Goal: Task Accomplishment & Management: Use online tool/utility

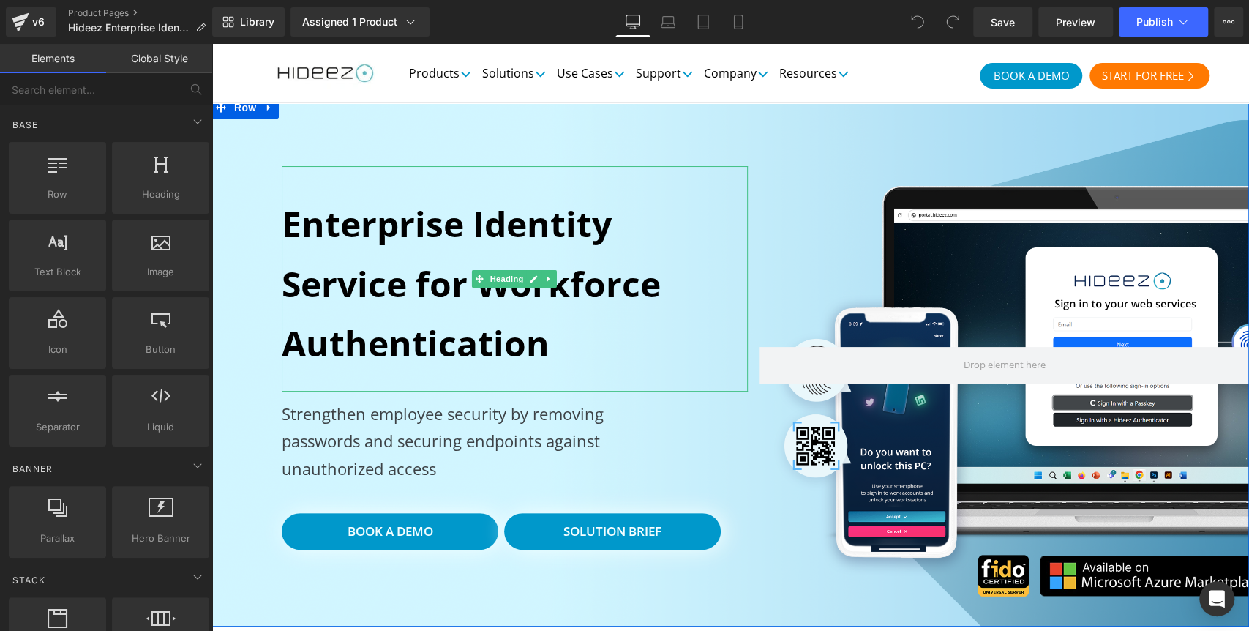
scroll to position [81, 0]
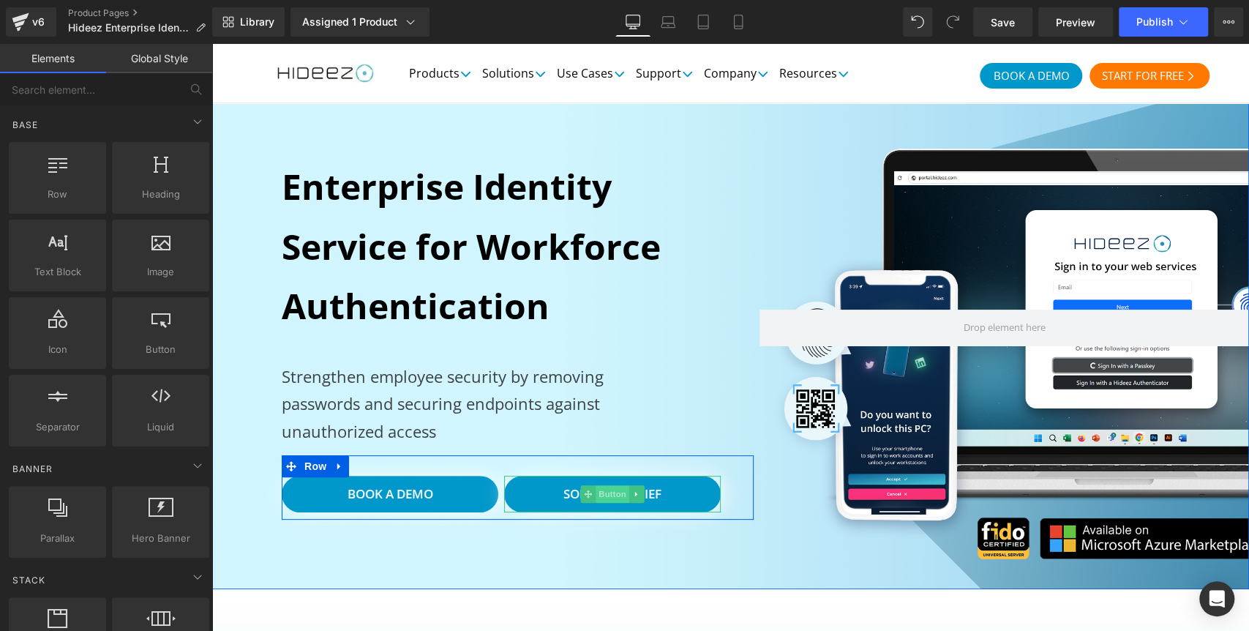
click at [610, 501] on span "Button" at bounding box center [613, 494] width 34 height 18
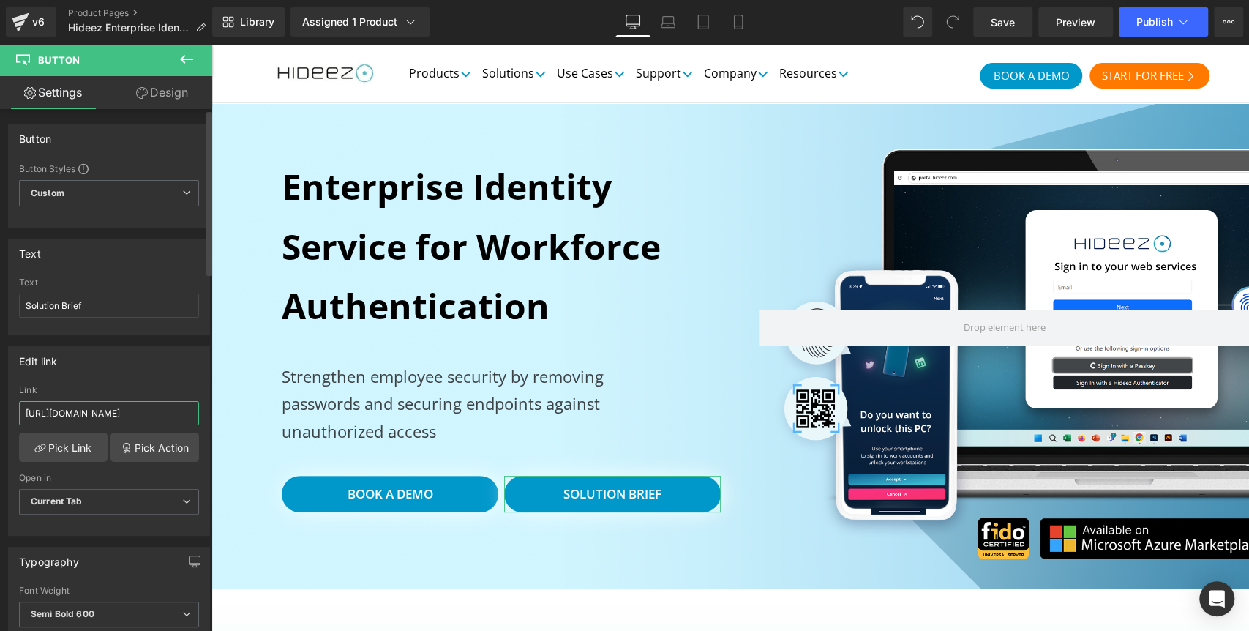
click at [116, 413] on input "https://5020657.fs1.hubspotusercontent-na1.net/hubfs/5020657/White%20Papers%20%…" at bounding box center [109, 413] width 180 height 24
paste input "hub.hideez.com/hubfs"
paste input "Solution_o"
click at [152, 375] on div "Edit link https://5020657.fs1.hubspotusercontent-na1.net/hubfs/5020657/White%20…" at bounding box center [109, 441] width 202 height 190
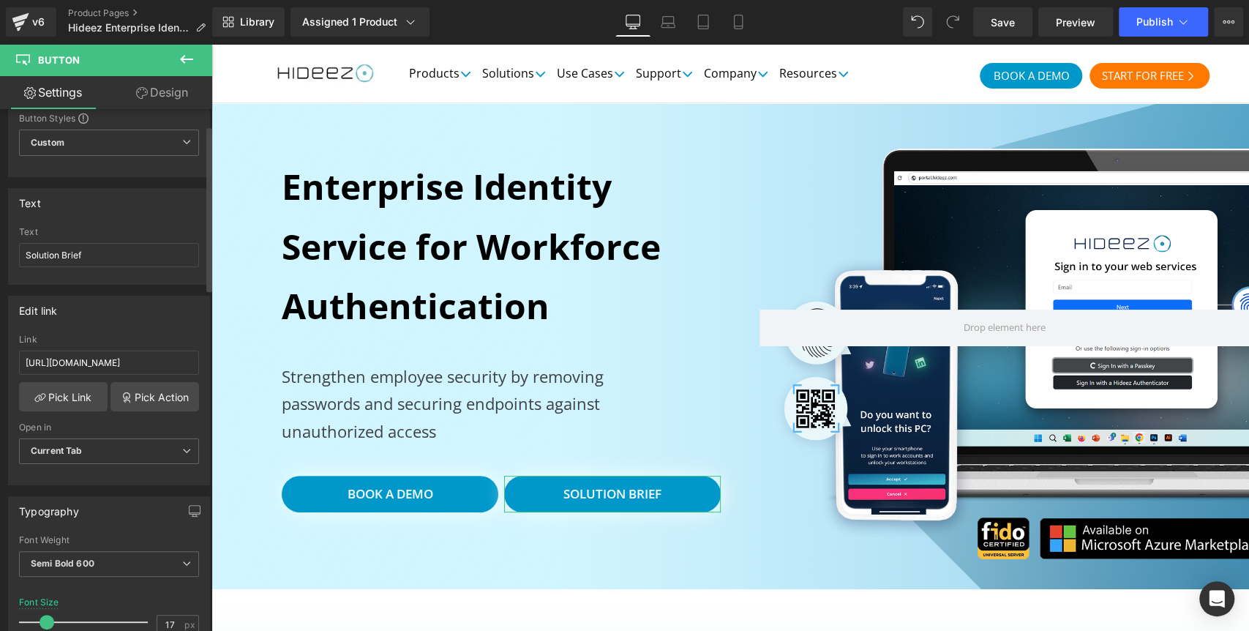
scroll to position [51, 0]
click at [76, 362] on input "https://hub.hideez.com/hubfs/White%20Papers%20%2B%20Use%20Case%20Documents/Solu…" at bounding box center [109, 362] width 180 height 24
click at [1160, 23] on span "Publish" at bounding box center [1155, 22] width 37 height 12
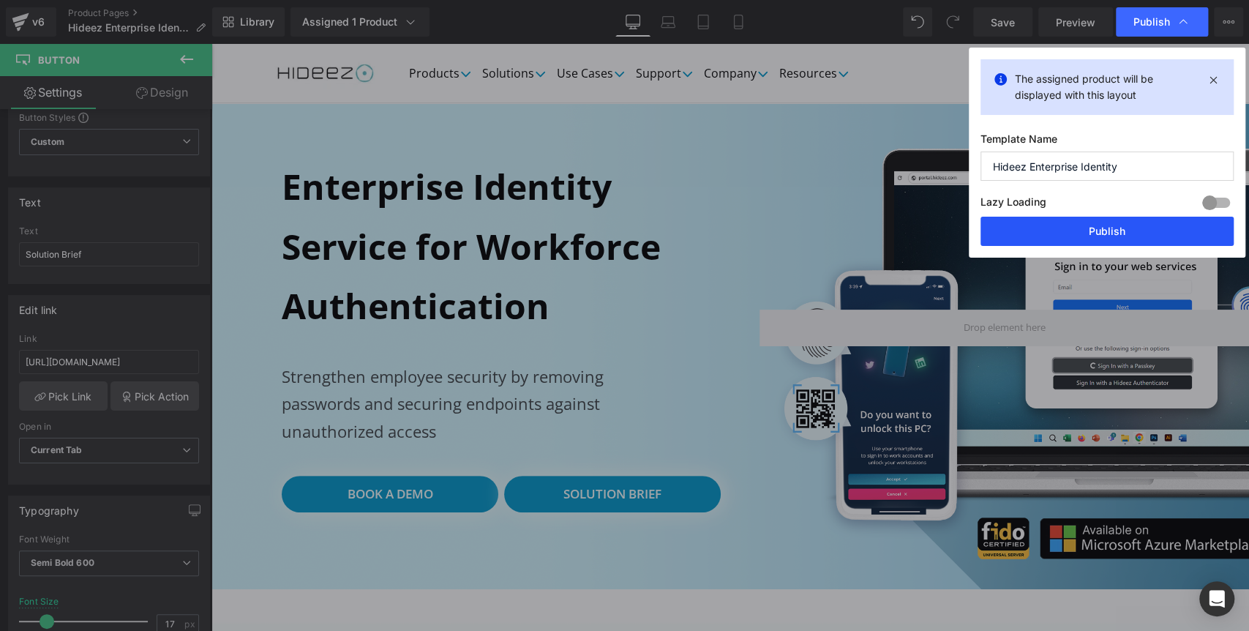
drag, startPoint x: 1117, startPoint y: 228, endPoint x: 348, endPoint y: 27, distance: 794.3
click at [1117, 228] on button "Publish" at bounding box center [1107, 231] width 253 height 29
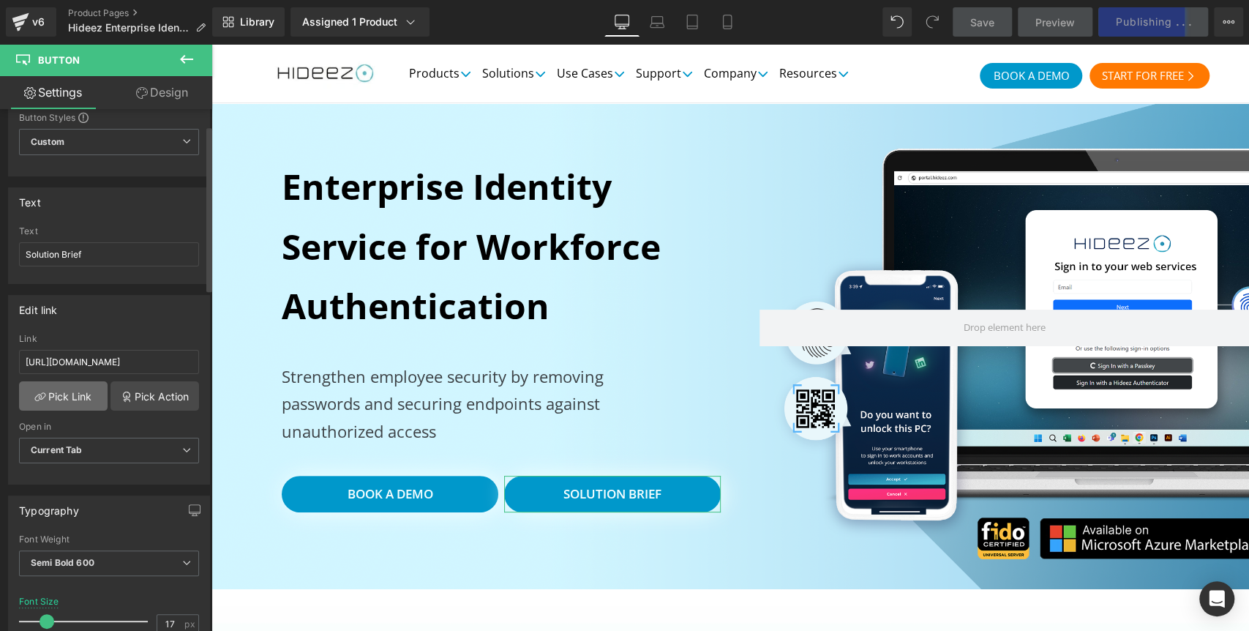
click at [54, 400] on link "Pick Link" at bounding box center [63, 395] width 89 height 29
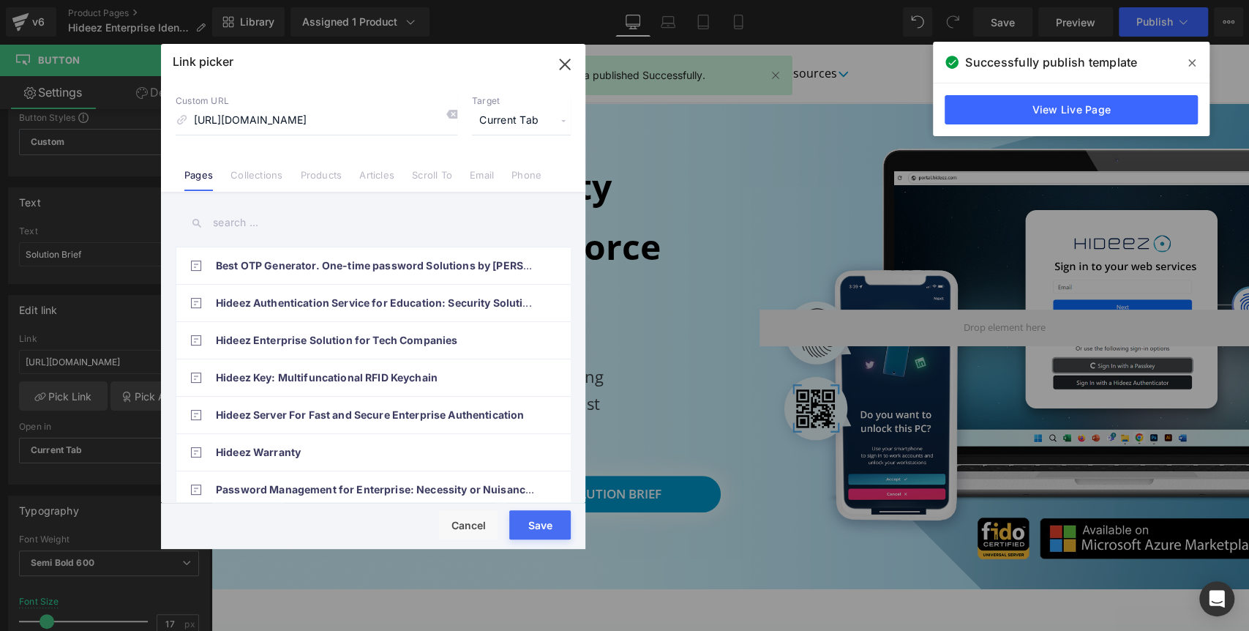
click at [498, 120] on span "Current Tab" at bounding box center [521, 121] width 99 height 28
click at [497, 172] on li "New Tab" at bounding box center [521, 173] width 113 height 26
click at [539, 531] on button "Save" at bounding box center [539, 524] width 61 height 29
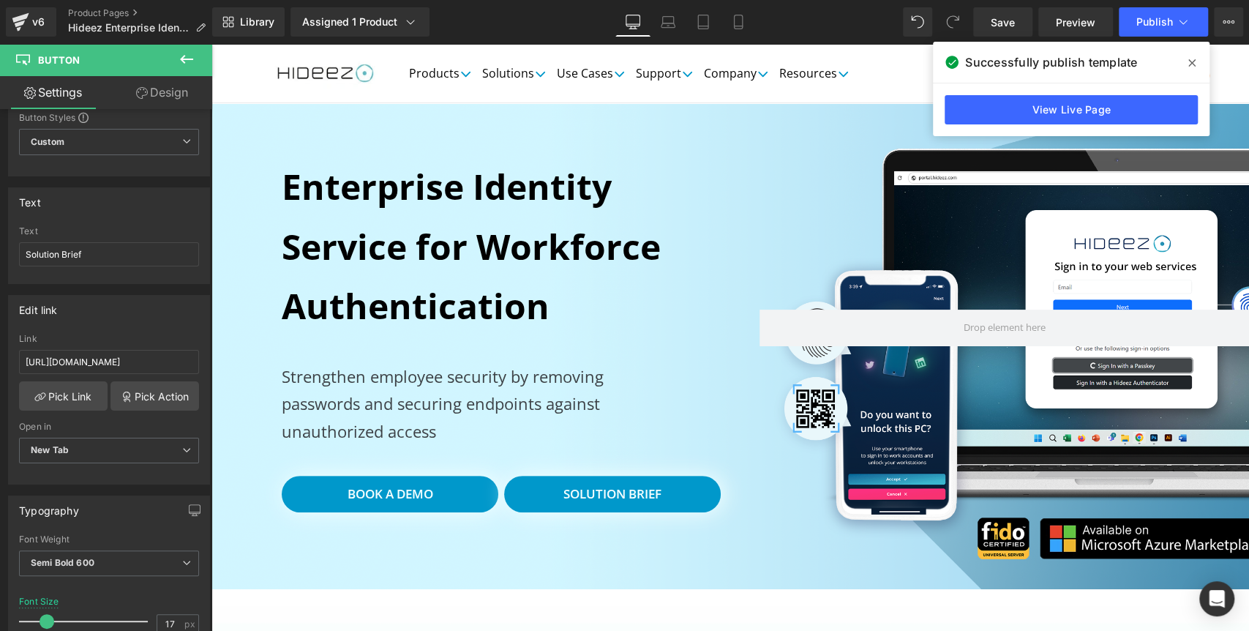
click at [1193, 62] on icon at bounding box center [1192, 62] width 7 height 7
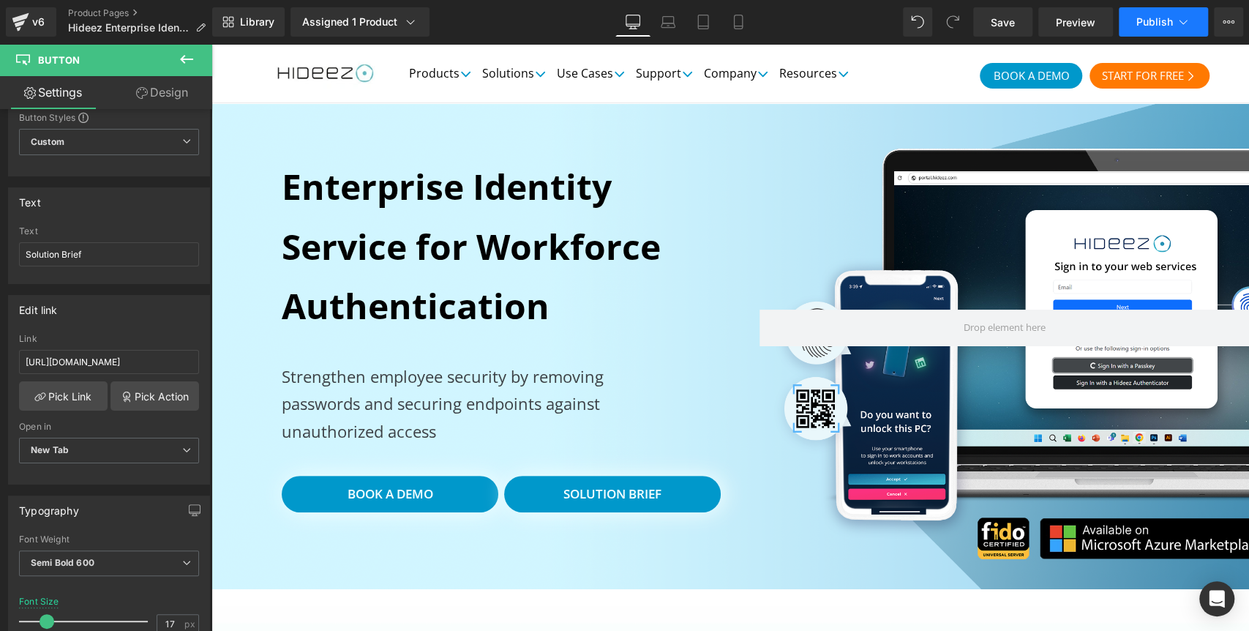
click at [1167, 14] on button "Publish" at bounding box center [1163, 21] width 89 height 29
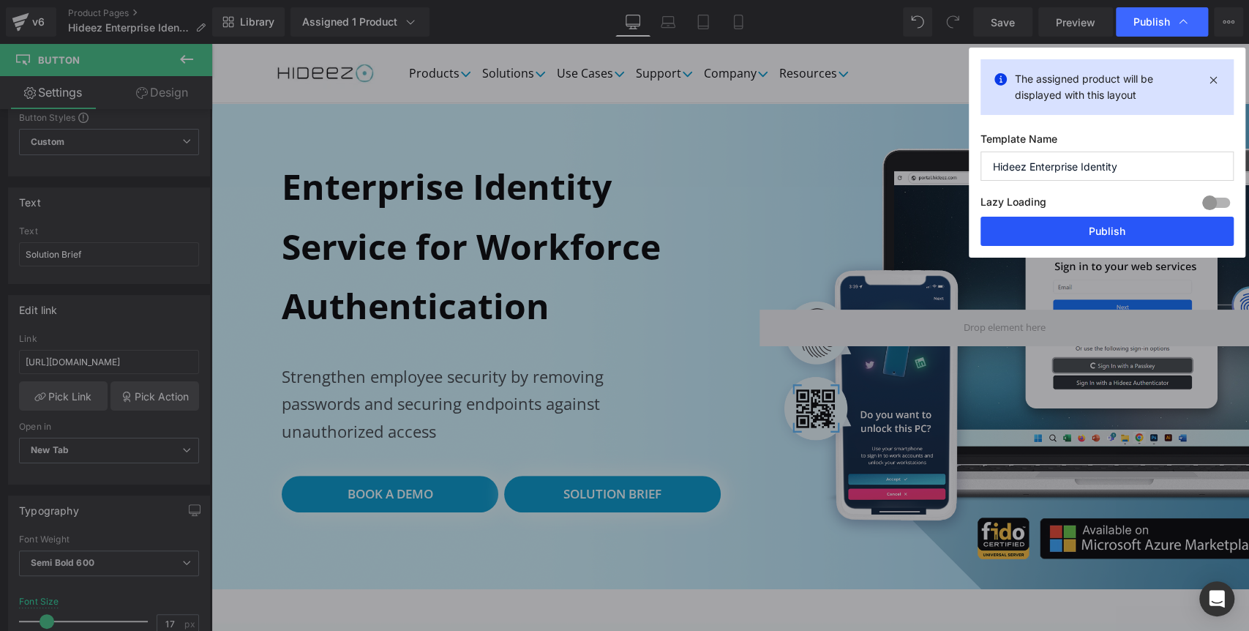
drag, startPoint x: 1113, startPoint y: 228, endPoint x: 602, endPoint y: 98, distance: 526.5
click at [1113, 229] on button "Publish" at bounding box center [1107, 231] width 253 height 29
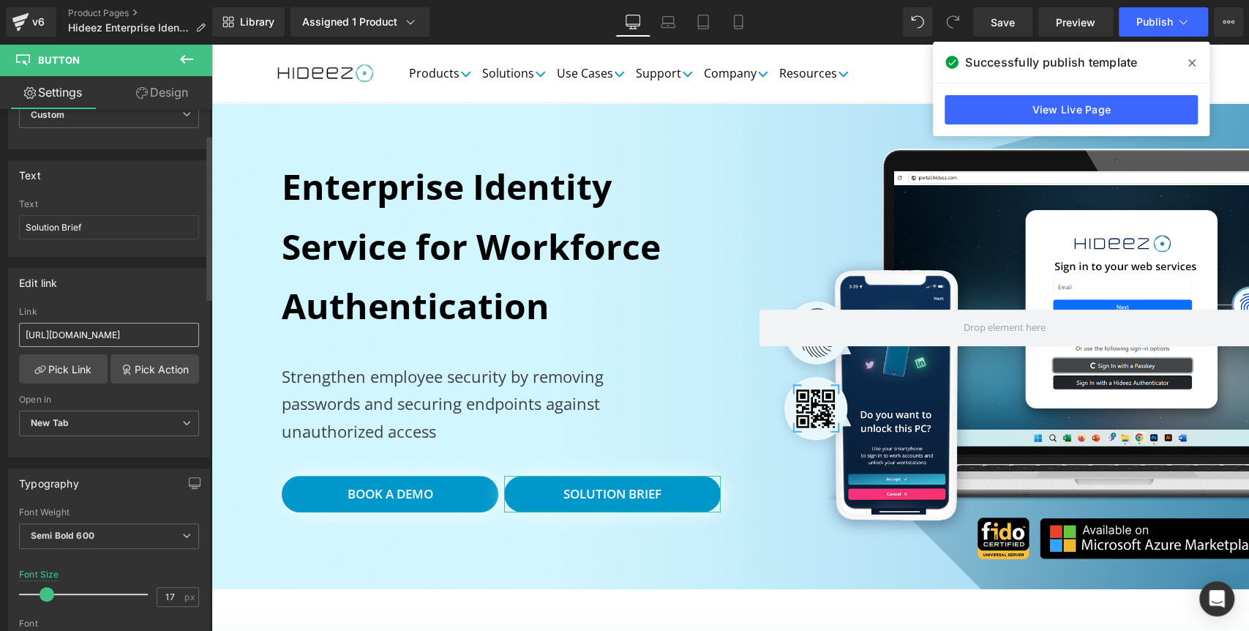
scroll to position [0, 226]
click at [129, 329] on input "https://hub.hideez.com/hubfs/White%20Papers%20%2B%20Use%20Case%20Documents/Solu…" at bounding box center [109, 335] width 180 height 24
paste input "Case%20Studie"
drag, startPoint x: 137, startPoint y: 330, endPoint x: 35, endPoint y: 332, distance: 101.7
click at [35, 332] on input "[URL][DOMAIN_NAME]" at bounding box center [109, 335] width 180 height 24
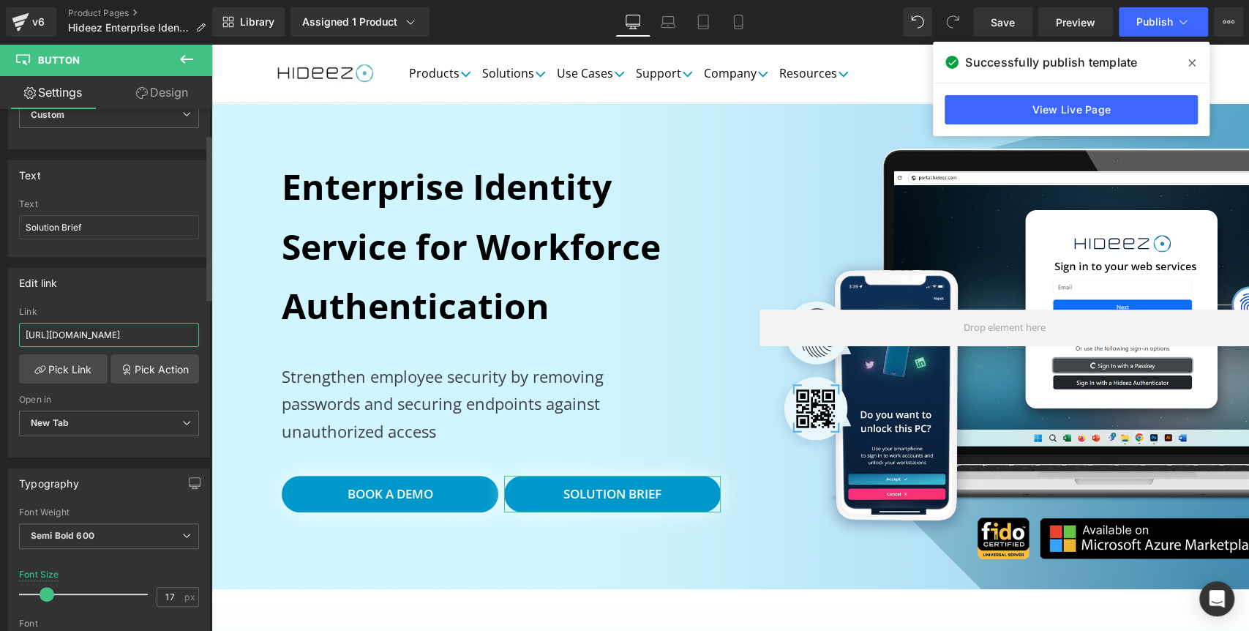
scroll to position [0, 131]
type input "[URL][DOMAIN_NAME]"
click at [1158, 23] on span "Publish" at bounding box center [1155, 22] width 37 height 12
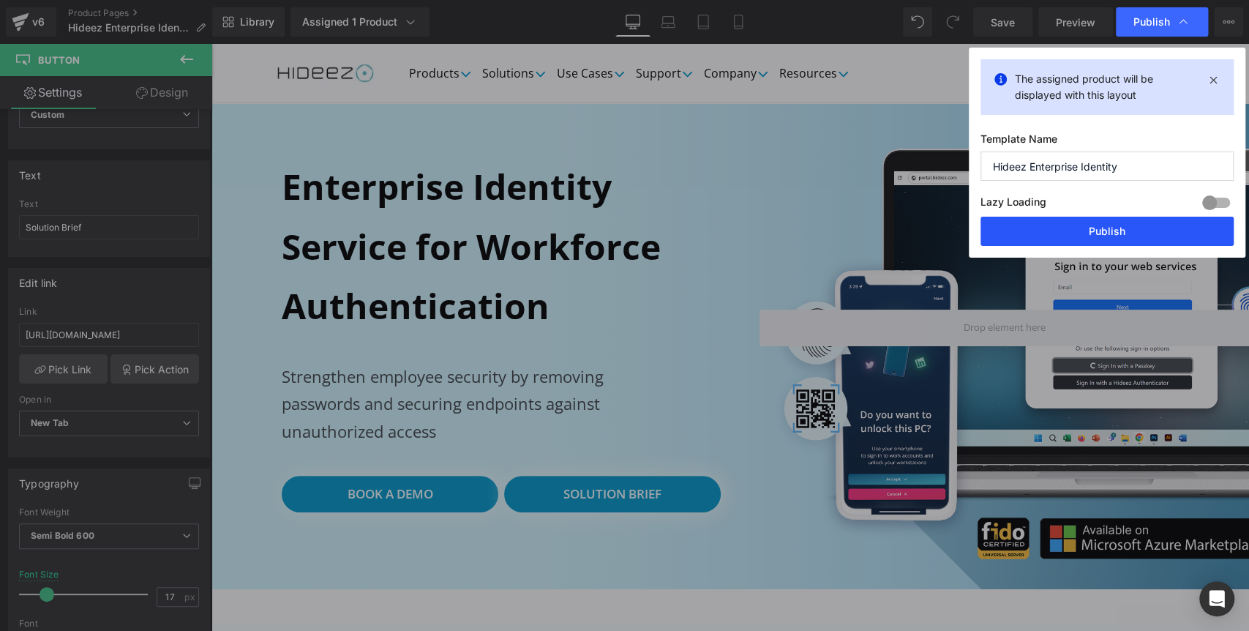
click at [1141, 236] on button "Publish" at bounding box center [1107, 231] width 253 height 29
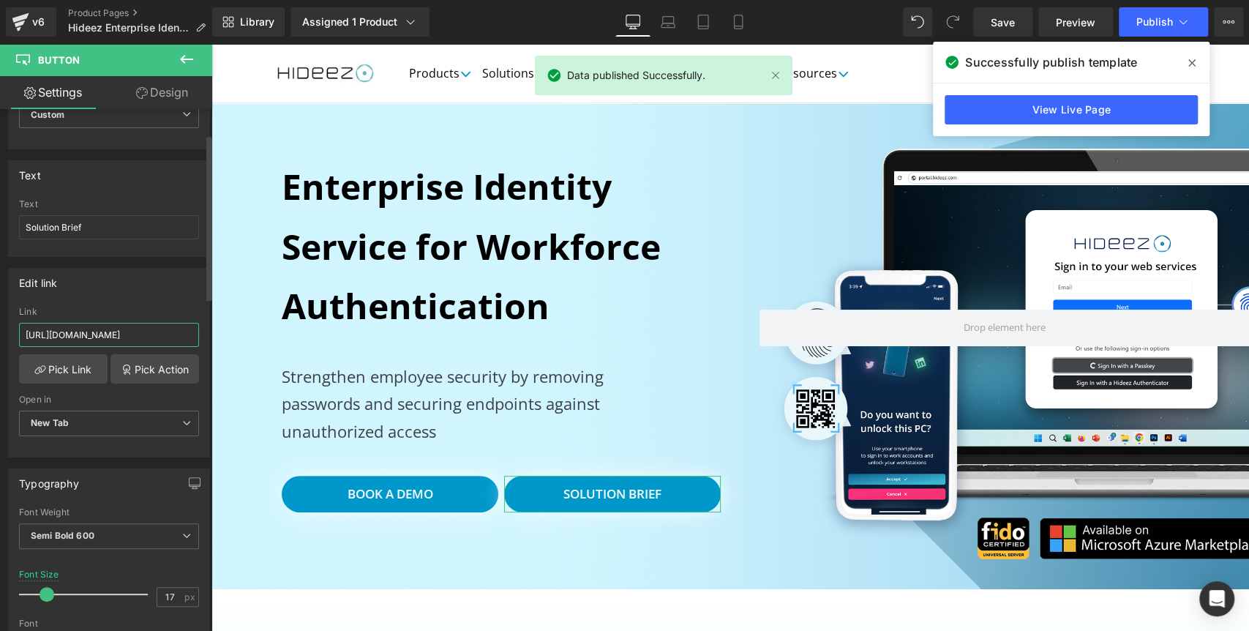
click at [122, 343] on input "[URL][DOMAIN_NAME]" at bounding box center [109, 335] width 180 height 24
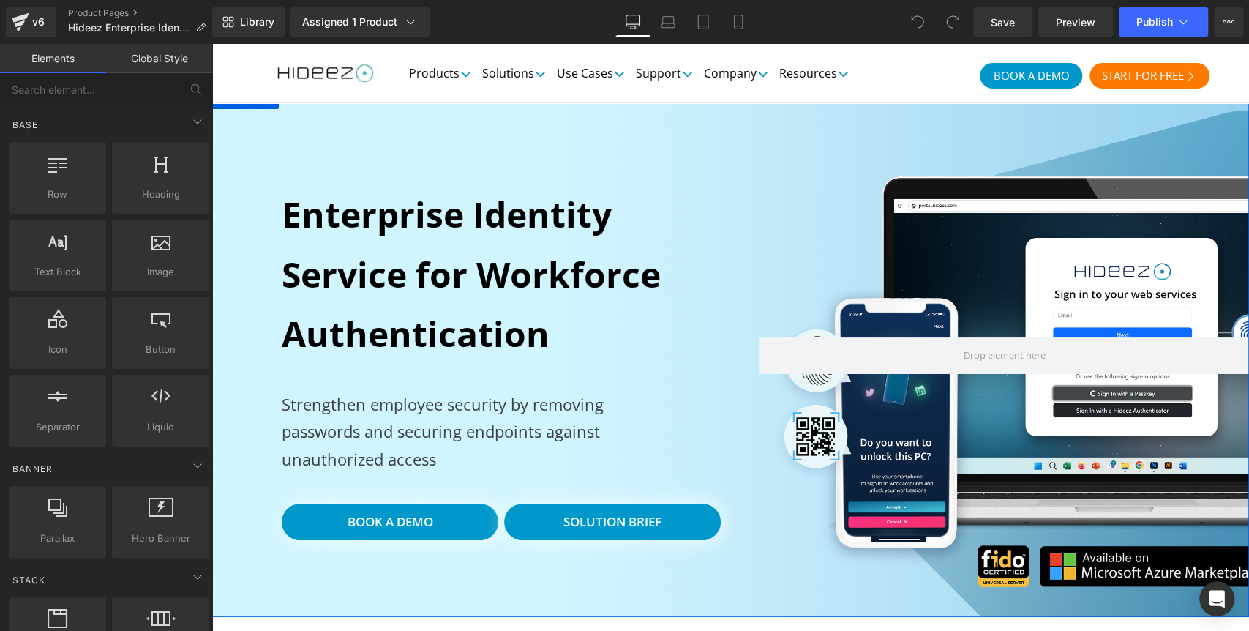
scroll to position [52, 0]
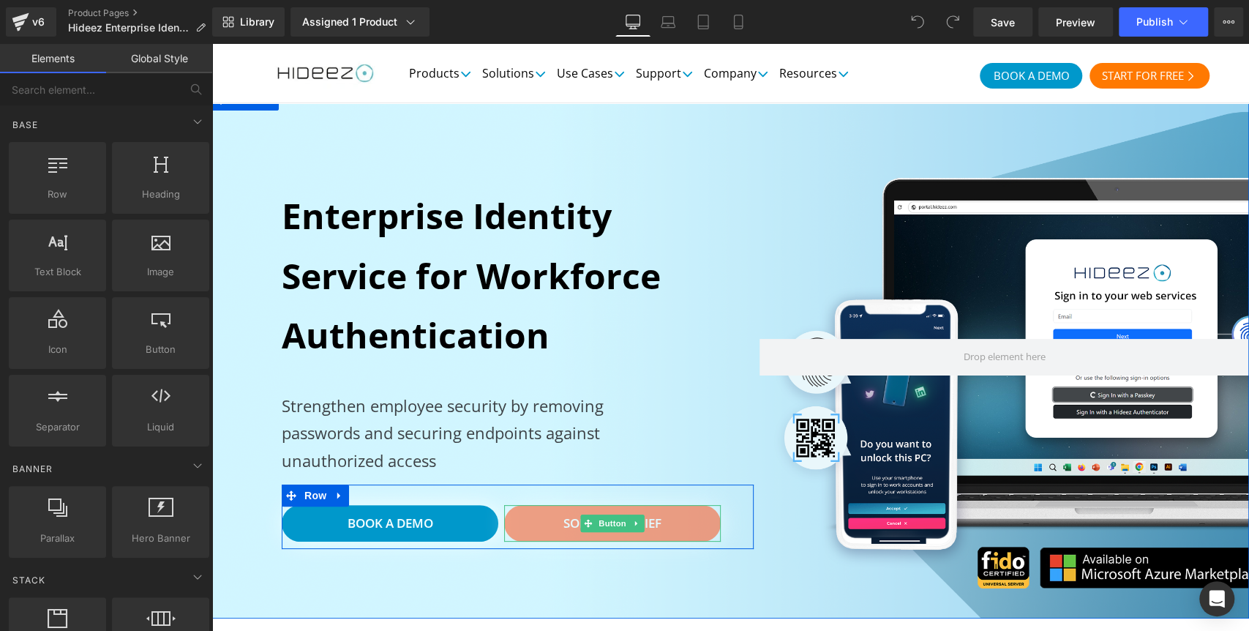
click at [564, 522] on span "Solution Brief" at bounding box center [613, 523] width 98 height 17
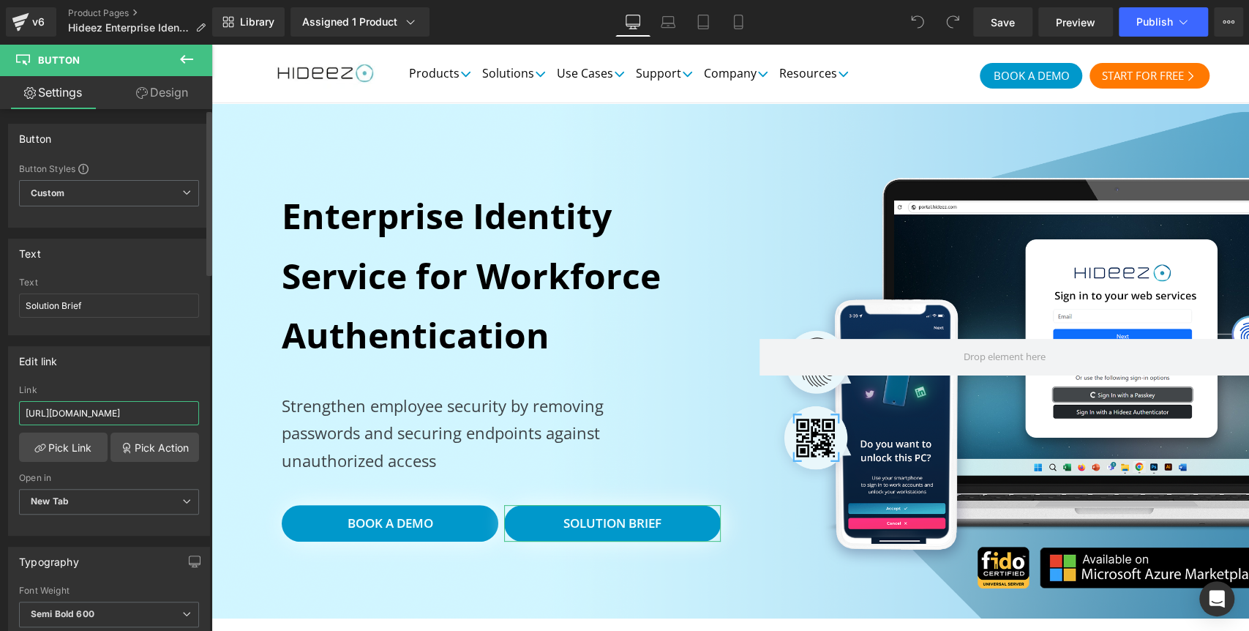
click at [89, 410] on input "[URL][DOMAIN_NAME]" at bounding box center [109, 413] width 180 height 24
drag, startPoint x: 353, startPoint y: 111, endPoint x: 836, endPoint y: 5, distance: 494.4
click at [785, 26] on div "Library Assigned 1 Product Product Preview Hideez Enterprise Identity Manage as…" at bounding box center [730, 21] width 1037 height 29
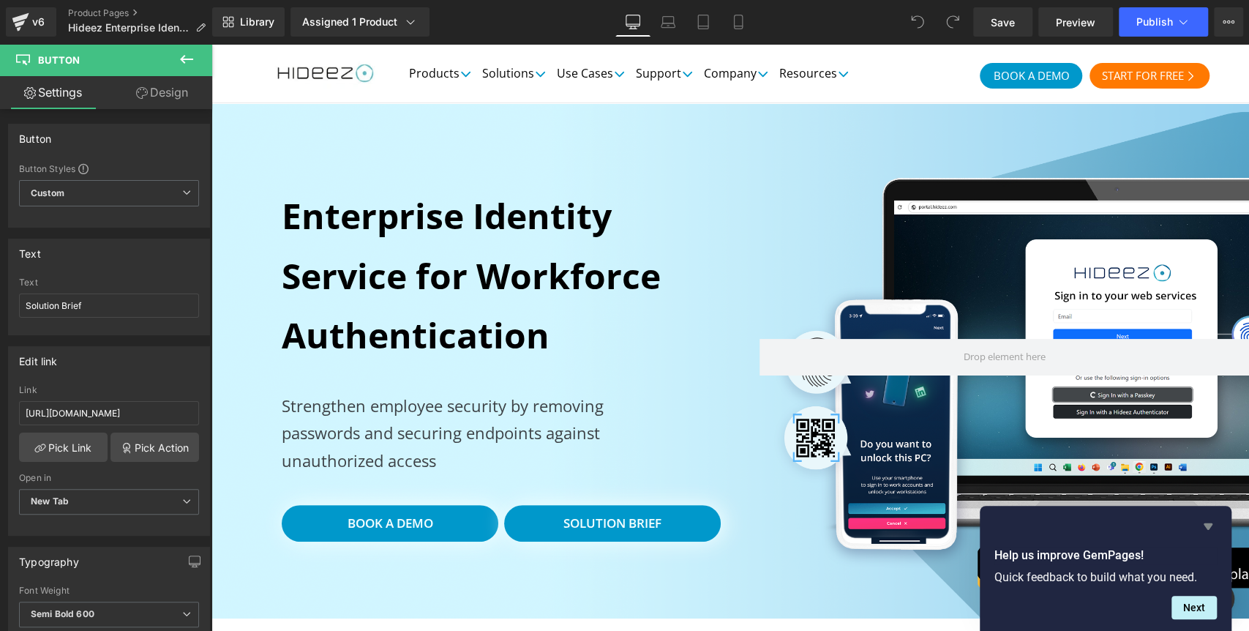
click at [1212, 527] on icon "Hide survey" at bounding box center [1209, 526] width 18 height 18
